Goal: Use online tool/utility: Utilize a website feature to perform a specific function

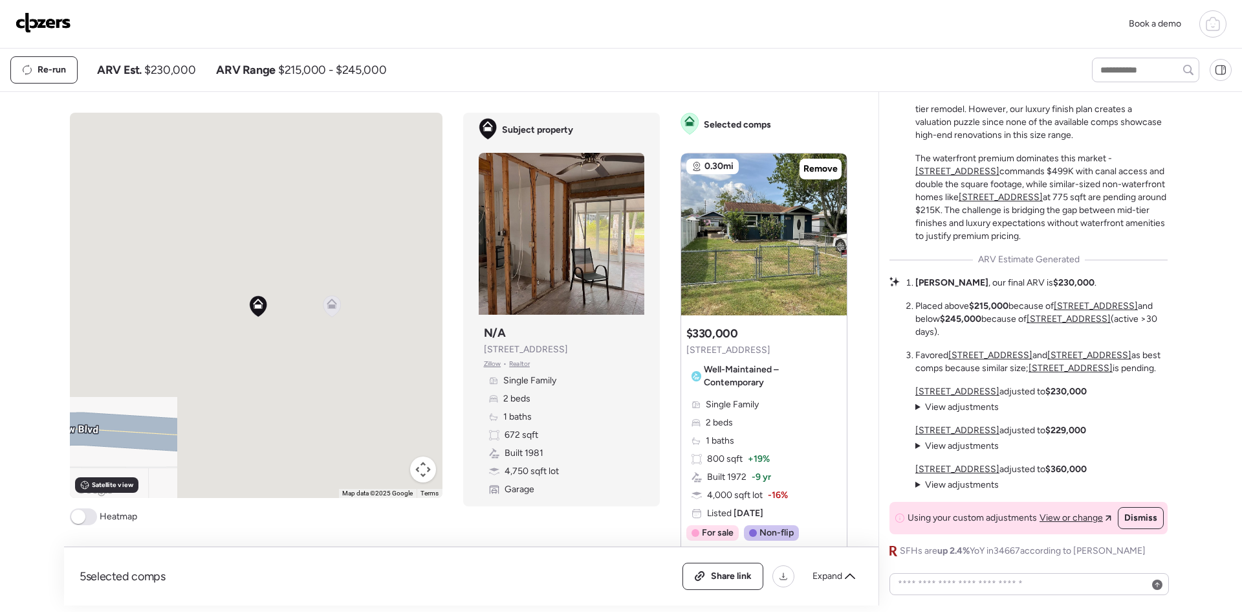
click at [29, 24] on img at bounding box center [44, 22] width 56 height 21
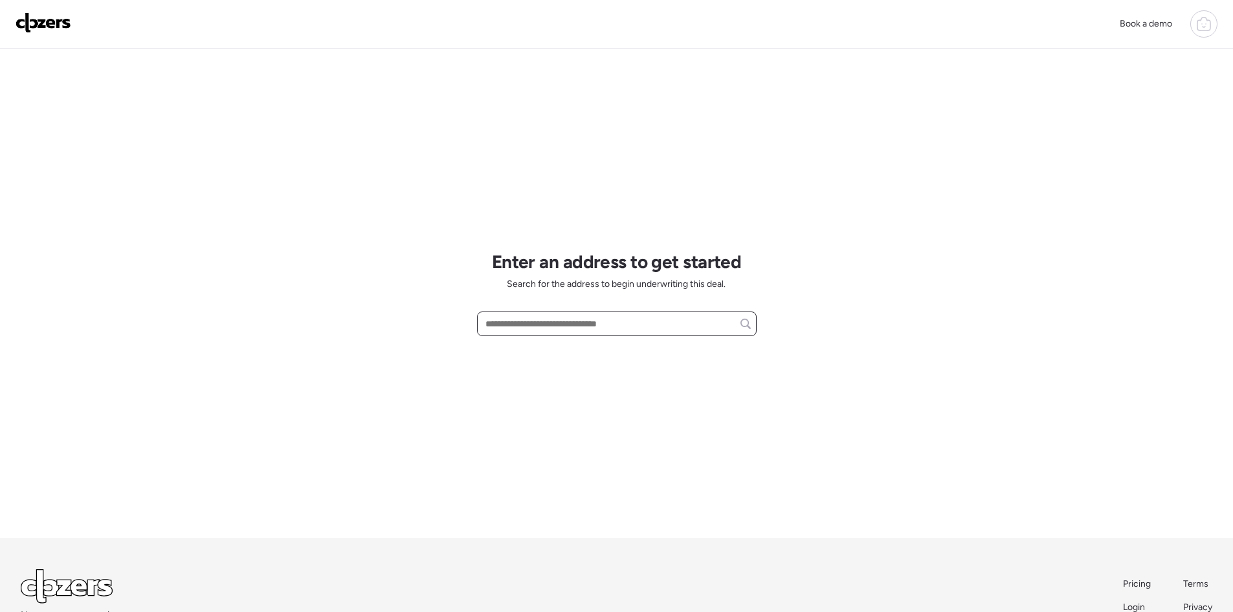
click at [508, 322] on input "text" at bounding box center [617, 323] width 268 height 18
paste input "**********"
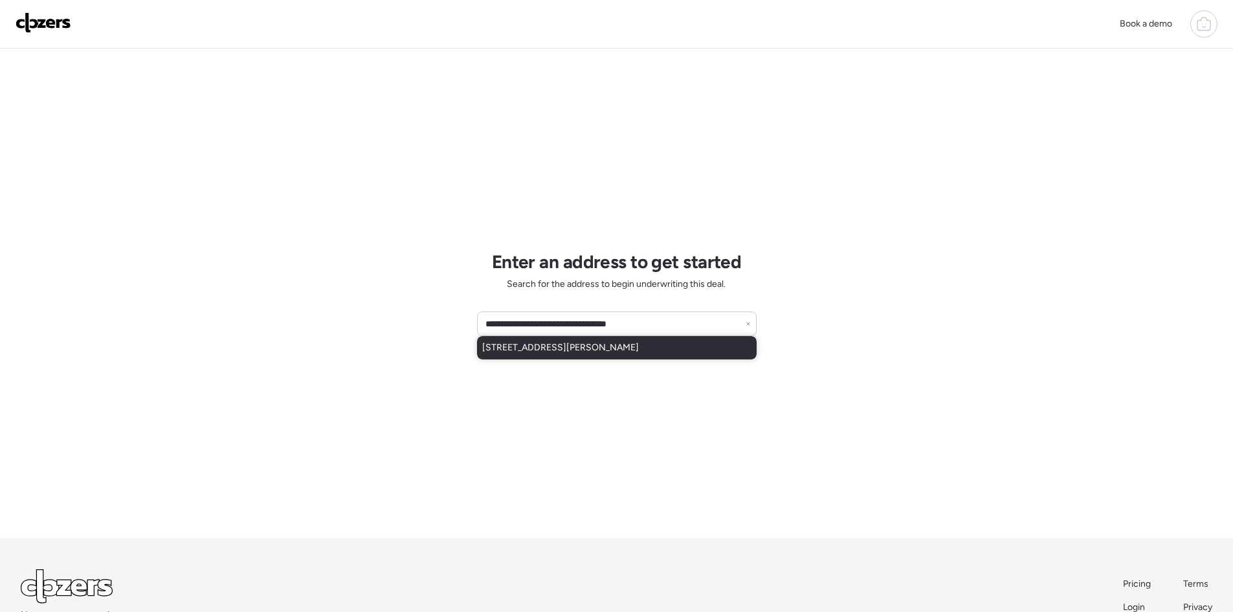
click at [601, 342] on span "[STREET_ADDRESS][PERSON_NAME]" at bounding box center [560, 347] width 157 height 13
type input "**********"
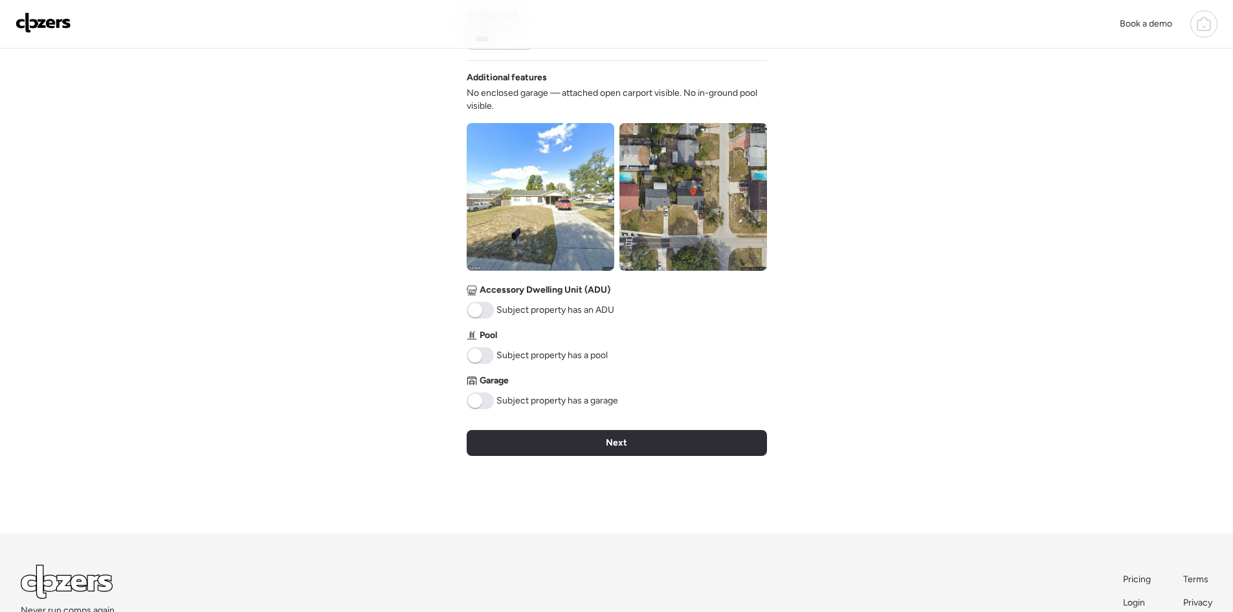
scroll to position [432, 0]
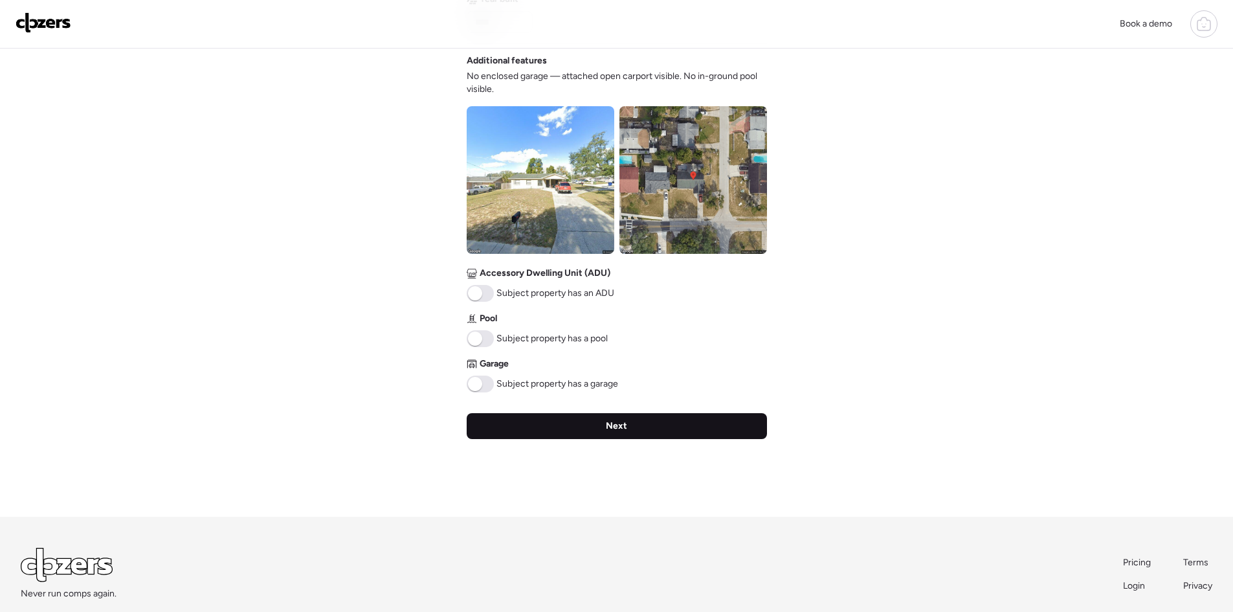
click at [680, 425] on div "Next" at bounding box center [617, 426] width 300 height 26
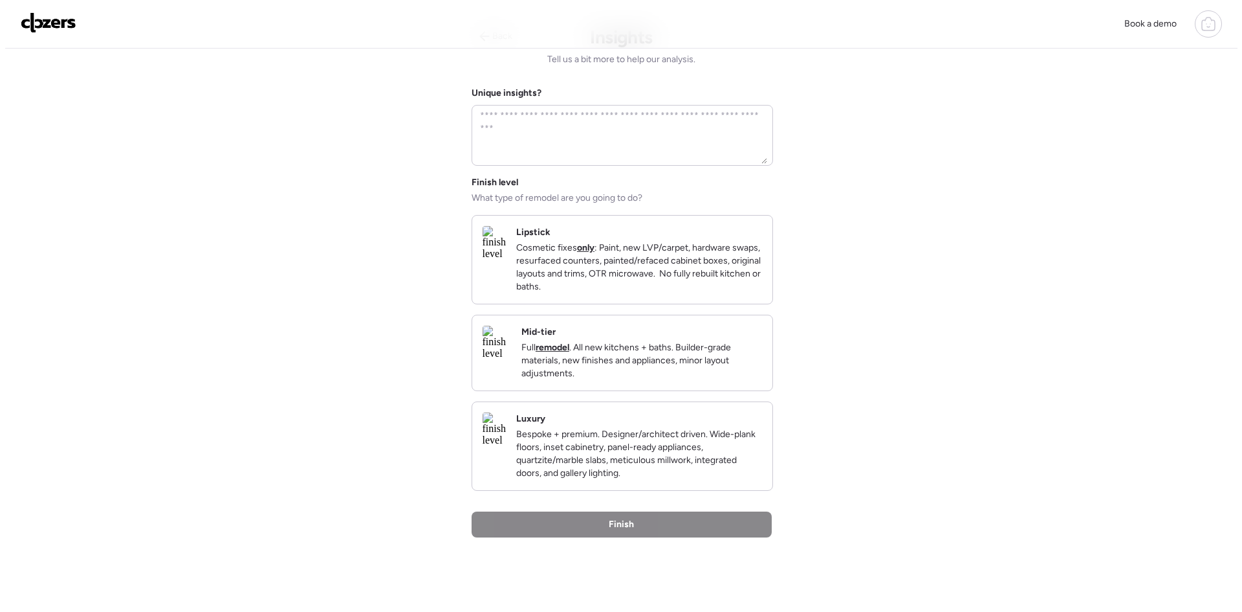
scroll to position [0, 0]
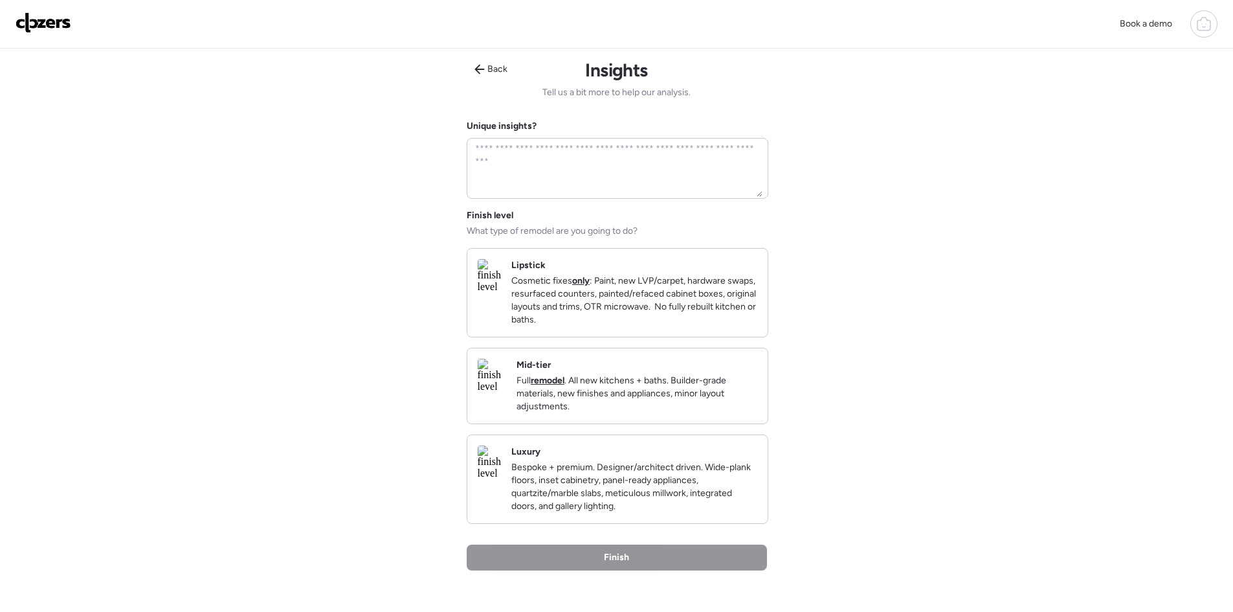
click at [687, 413] on p "Full remodel . All new kitchens + baths. Builder-grade materials, new finishes …" at bounding box center [636, 393] width 241 height 39
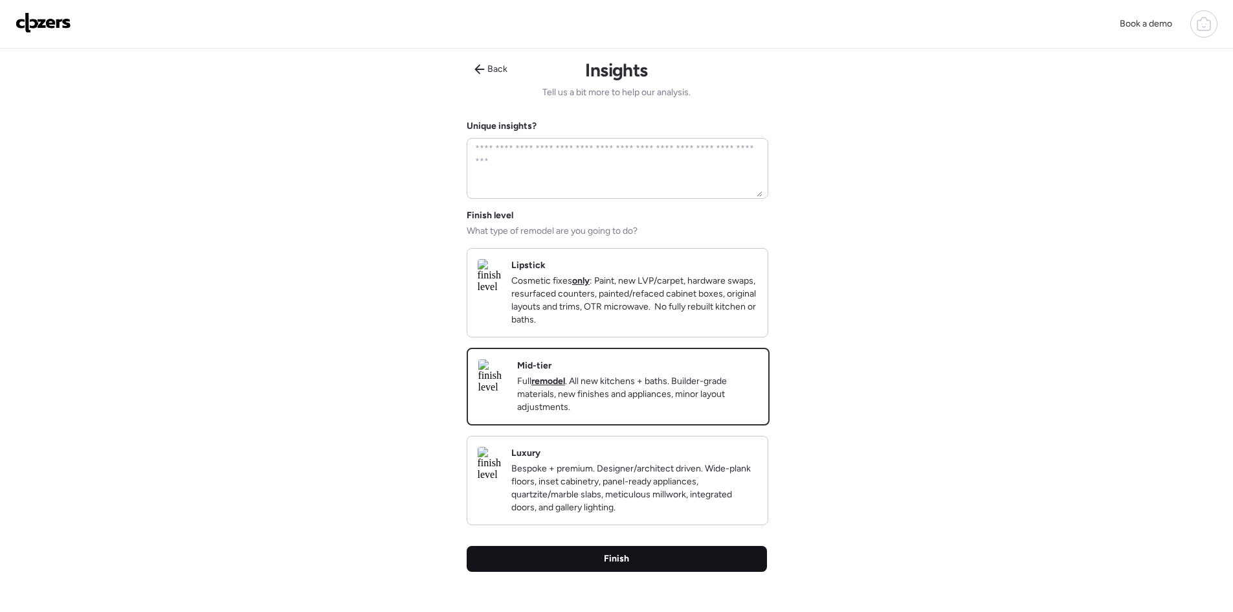
click at [699, 571] on div "Finish" at bounding box center [617, 559] width 300 height 26
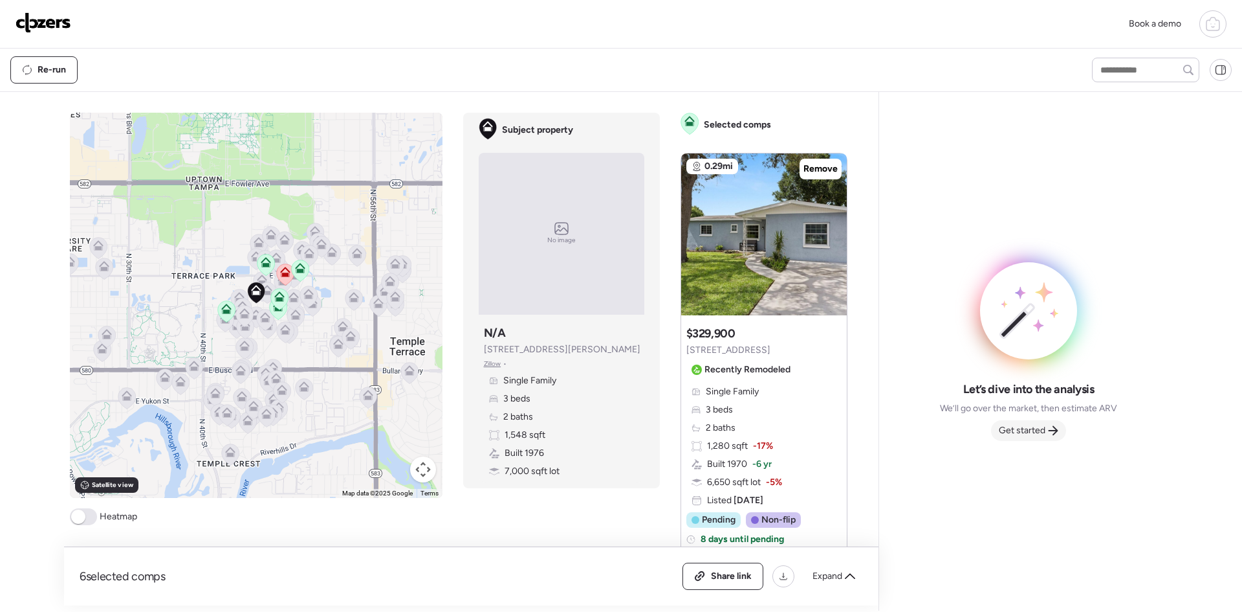
click at [1032, 431] on span "Get started" at bounding box center [1022, 430] width 47 height 13
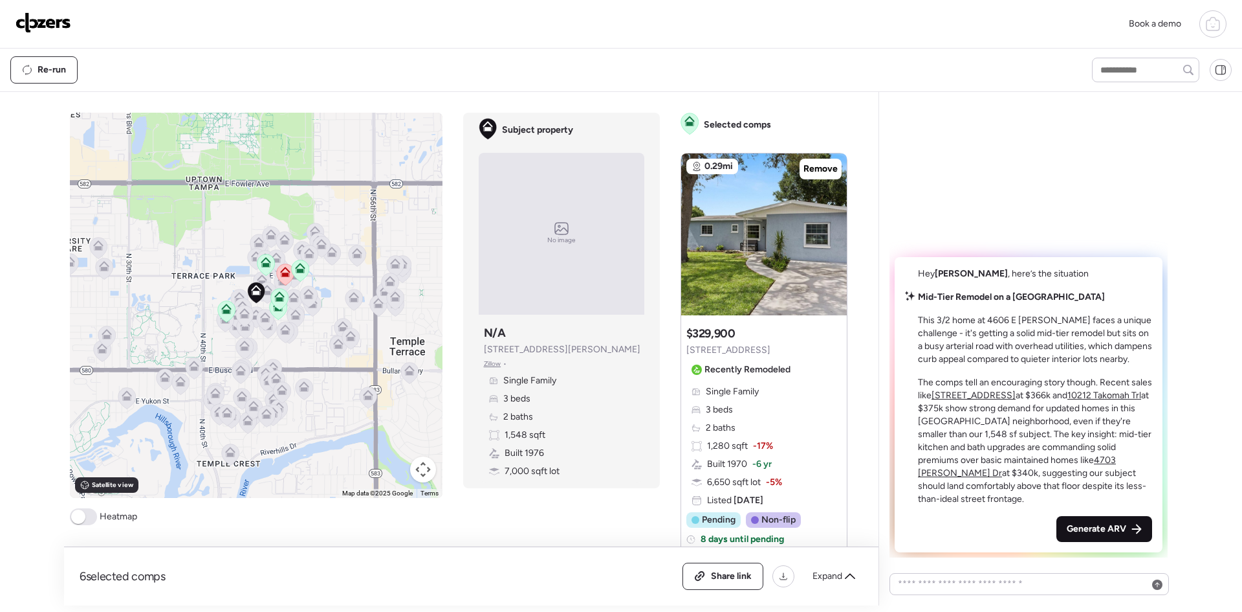
click at [1118, 531] on span "Generate ARV" at bounding box center [1097, 528] width 60 height 13
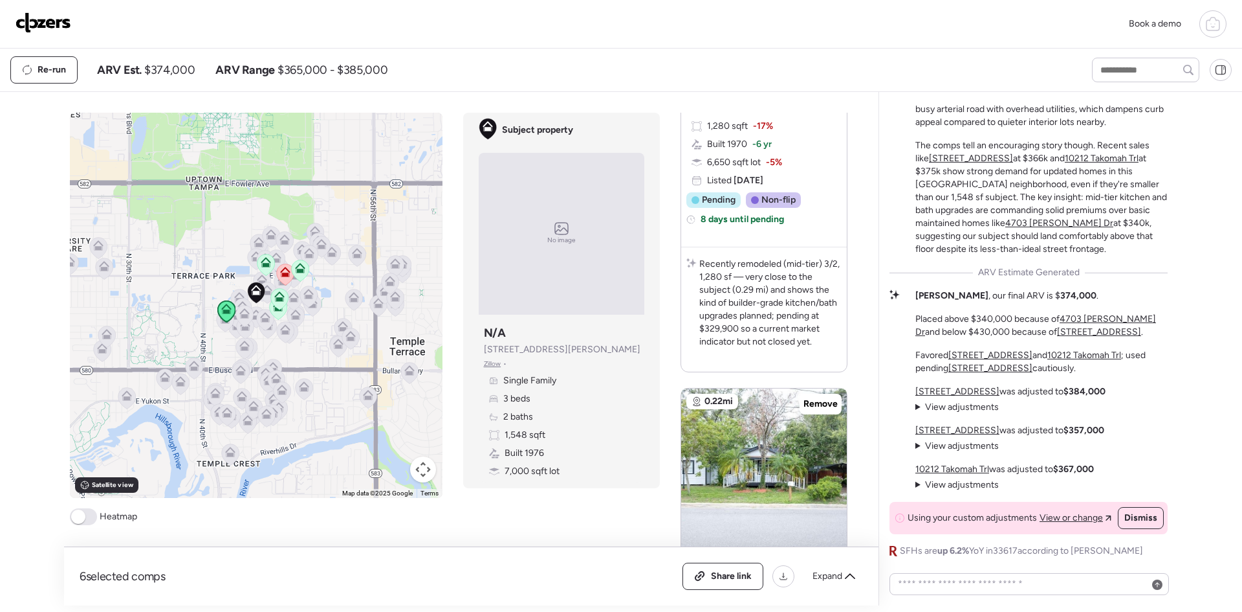
scroll to position [432, 0]
